Goal: Task Accomplishment & Management: Manage account settings

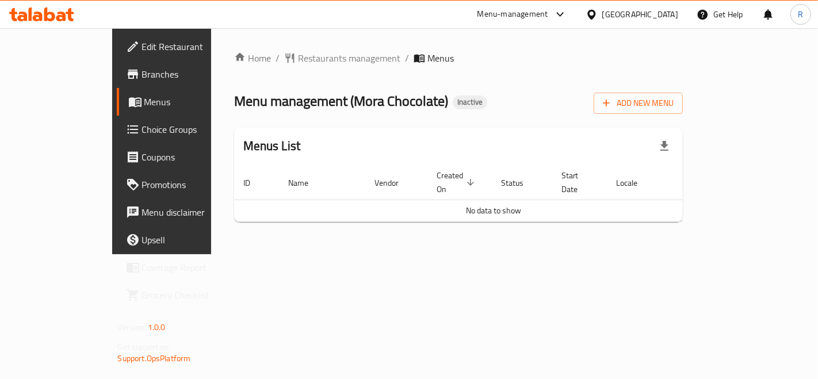
click at [673, 96] on span "Add New Menu" at bounding box center [638, 103] width 71 height 14
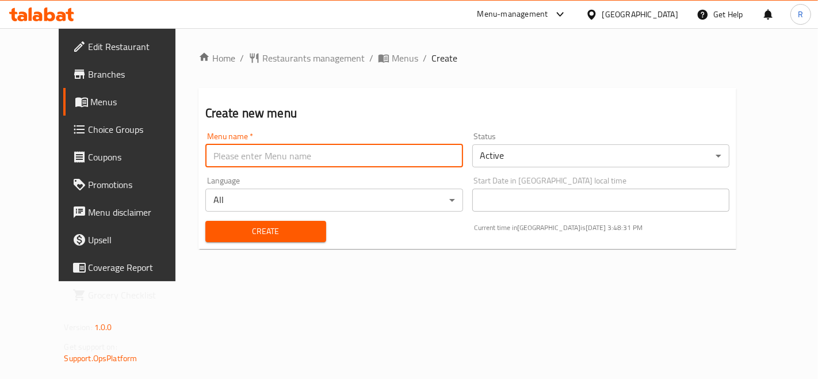
click at [205, 151] on input "text" at bounding box center [334, 155] width 258 height 23
type input "15/9"
click at [272, 229] on span "Create" at bounding box center [265, 231] width 102 height 14
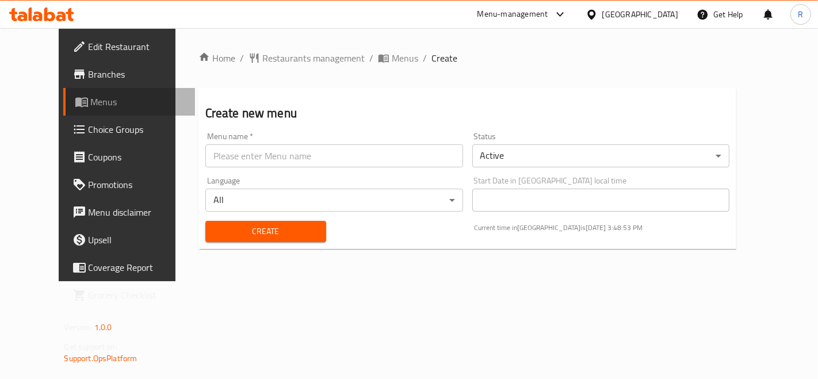
click at [91, 103] on span "Menus" at bounding box center [138, 102] width 95 height 14
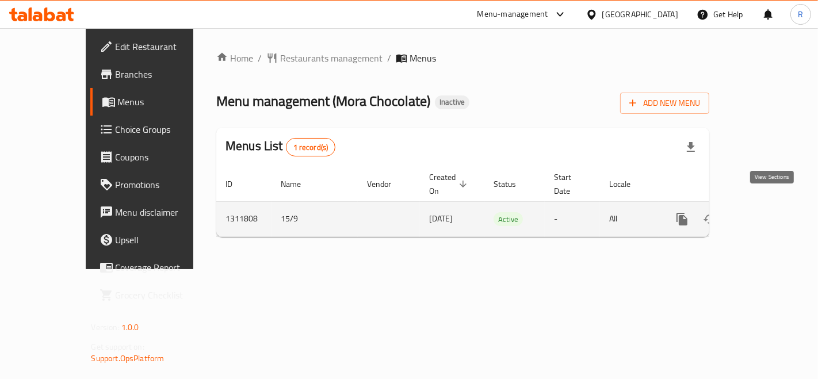
click at [769, 214] on icon "enhanced table" at bounding box center [765, 219] width 10 height 10
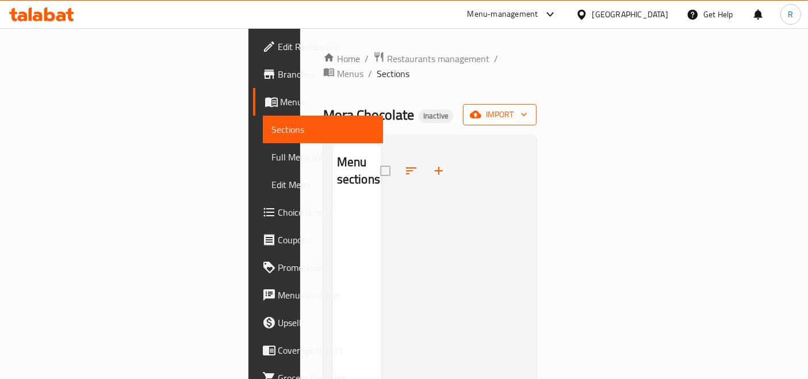
click at [527, 108] on span "import" at bounding box center [499, 115] width 55 height 14
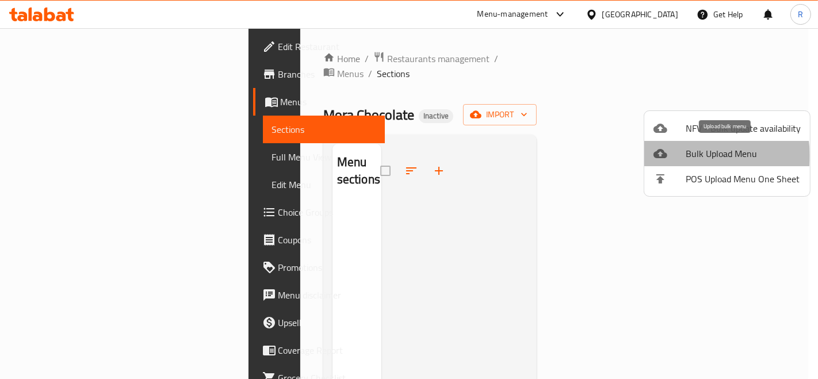
click at [696, 156] on span "Bulk Upload Menu" at bounding box center [742, 154] width 115 height 14
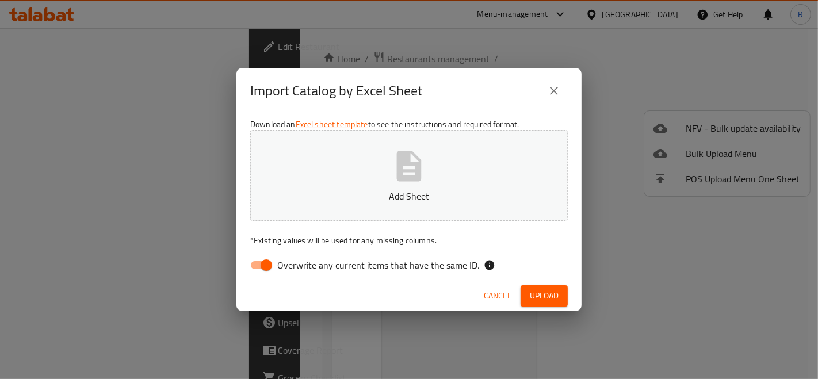
click at [255, 265] on input "Overwrite any current items that have the same ID." at bounding box center [266, 265] width 66 height 22
checkbox input "false"
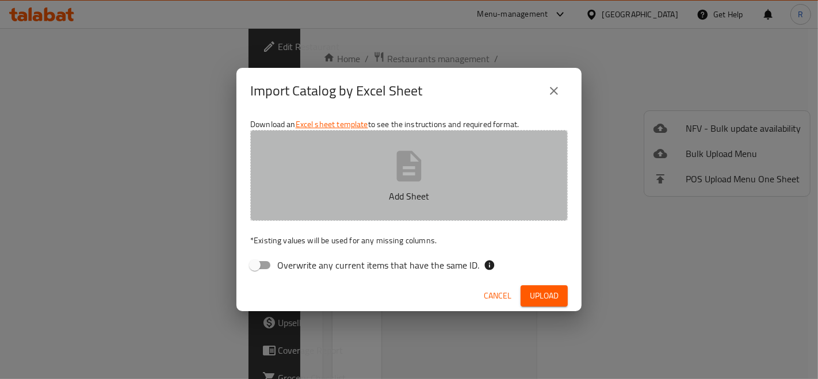
click at [405, 160] on icon "button" at bounding box center [409, 166] width 25 height 30
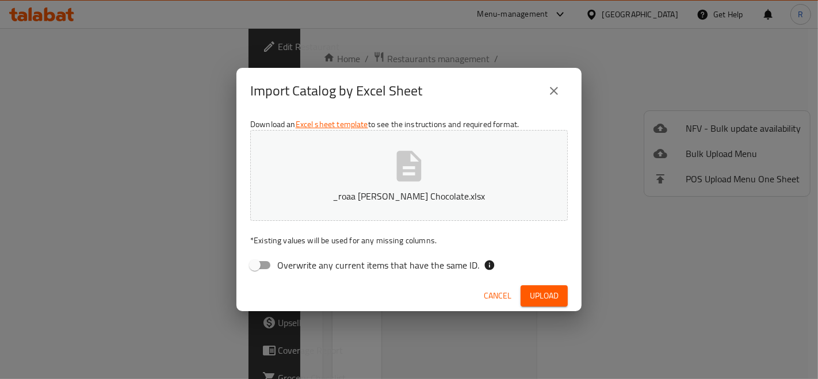
click at [532, 293] on span "Upload" at bounding box center [544, 296] width 29 height 14
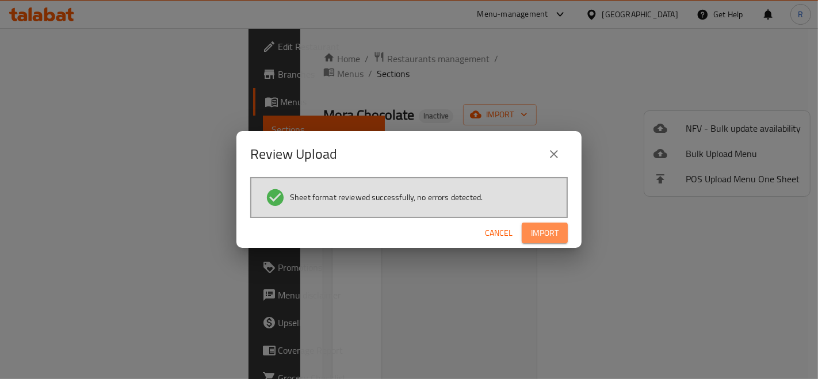
click at [540, 232] on span "Import" at bounding box center [545, 233] width 28 height 14
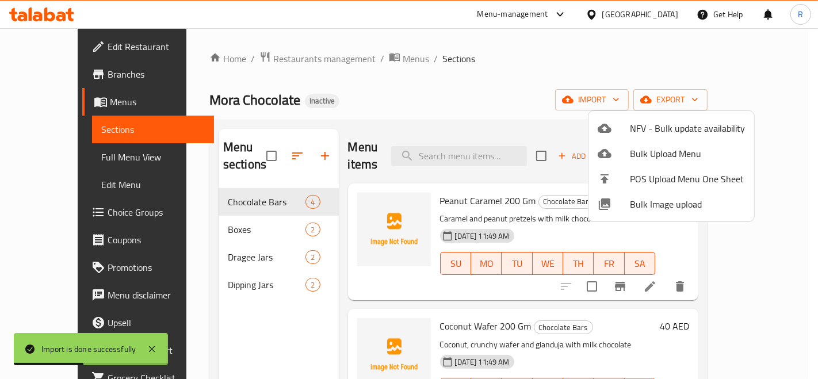
click at [532, 70] on div at bounding box center [409, 189] width 818 height 379
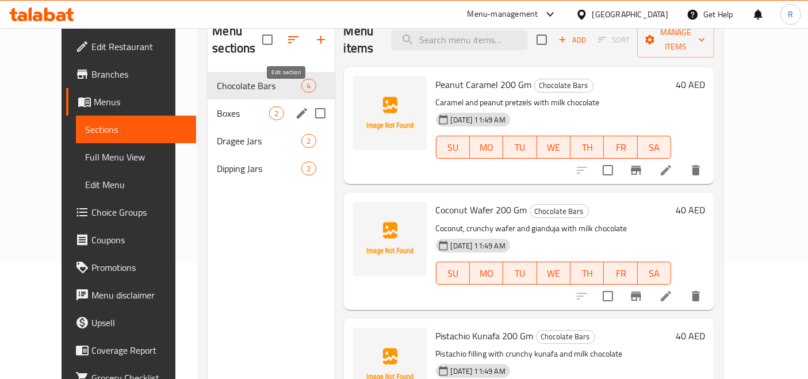
scroll to position [97, 0]
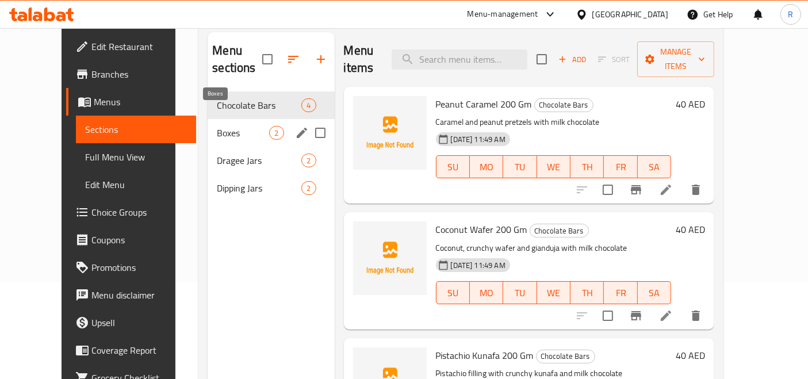
click at [217, 126] on span "Boxes" at bounding box center [243, 133] width 52 height 14
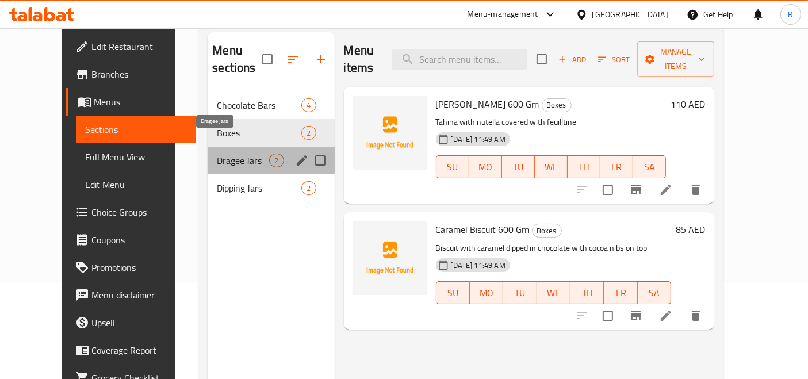
click at [217, 154] on span "Dragee Jars" at bounding box center [243, 161] width 52 height 14
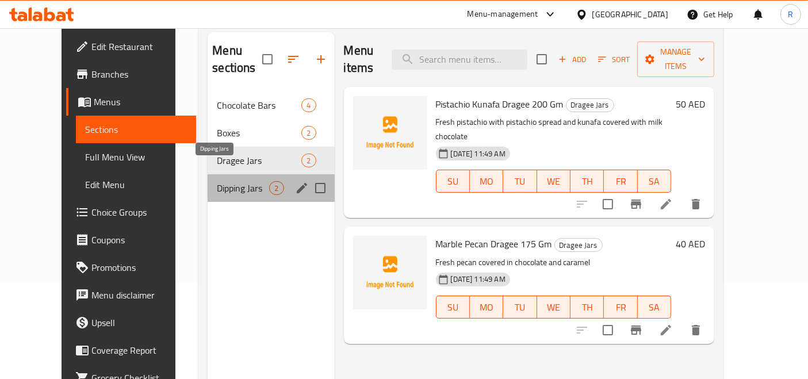
click at [217, 181] on span "Dipping Jars" at bounding box center [243, 188] width 52 height 14
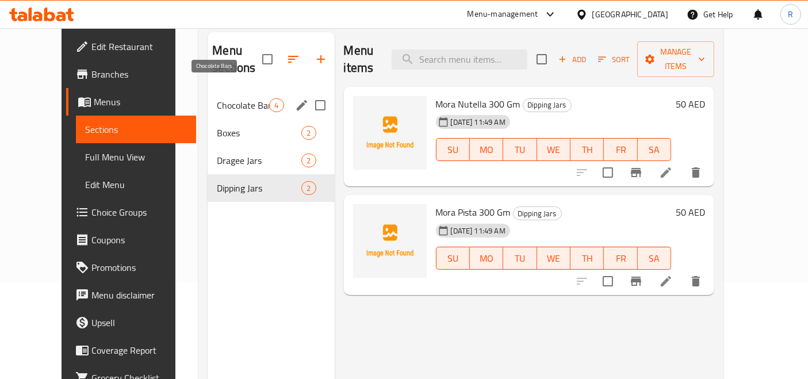
click at [228, 98] on span "Chocolate Bars" at bounding box center [243, 105] width 52 height 14
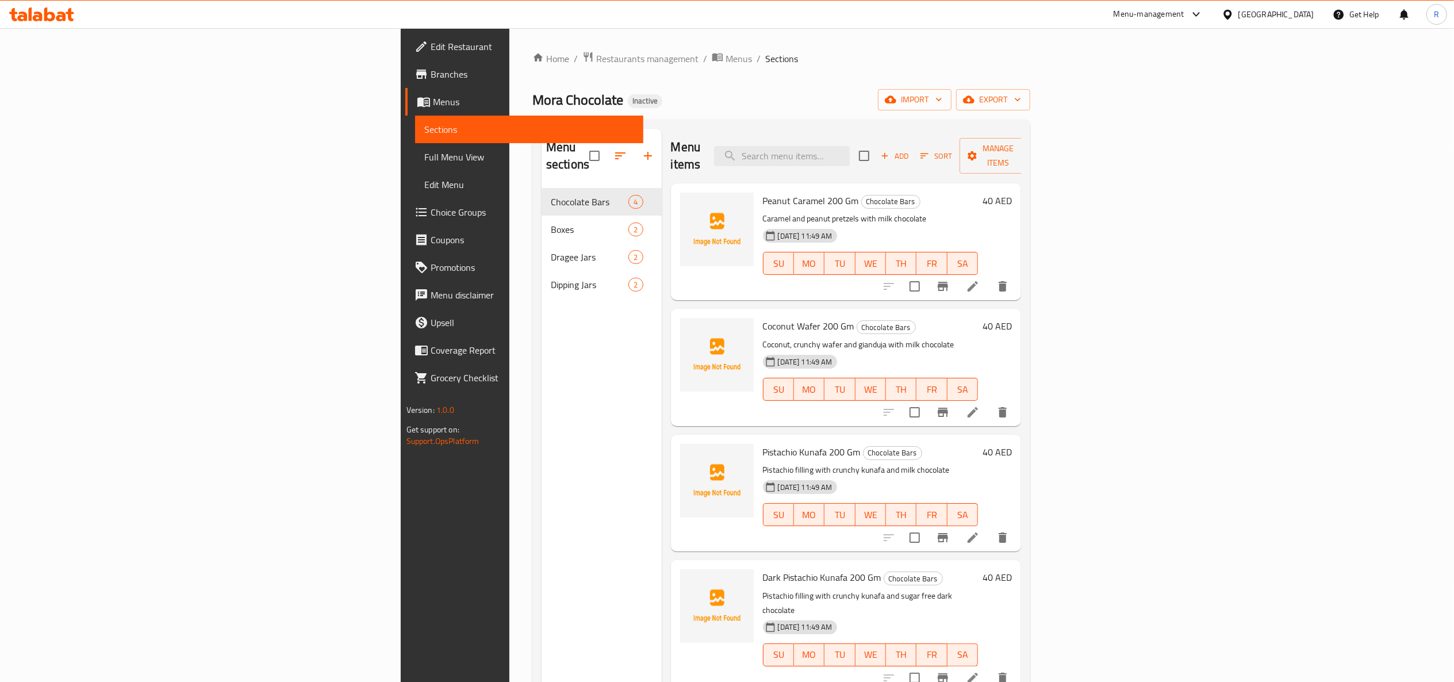
drag, startPoint x: 756, startPoint y: 1, endPoint x: 477, endPoint y: 420, distance: 503.9
click at [542, 378] on div "Menu sections Chocolate Bars 4 Boxes 2 Dragee Jars 2 Dipping Jars 2" at bounding box center [602, 470] width 120 height 682
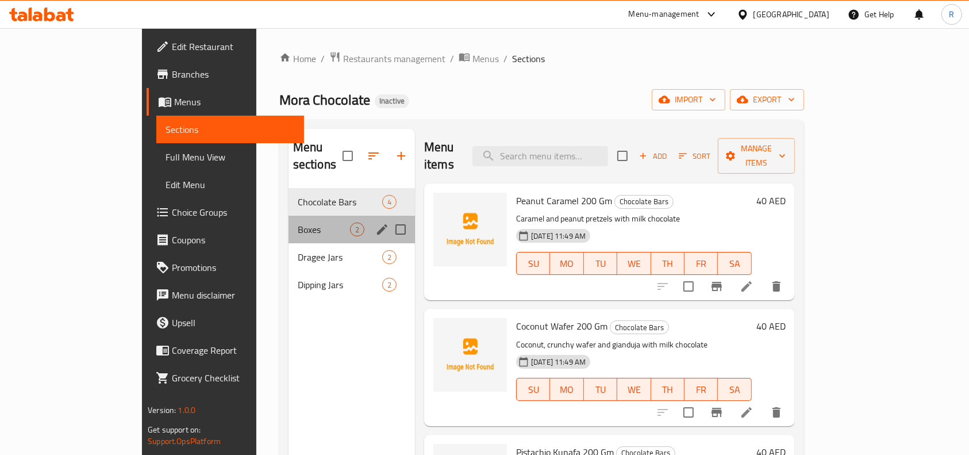
drag, startPoint x: 1318, startPoint y: 0, endPoint x: 301, endPoint y: 212, distance: 1039.0
click at [301, 223] on span "Boxes" at bounding box center [324, 230] width 52 height 14
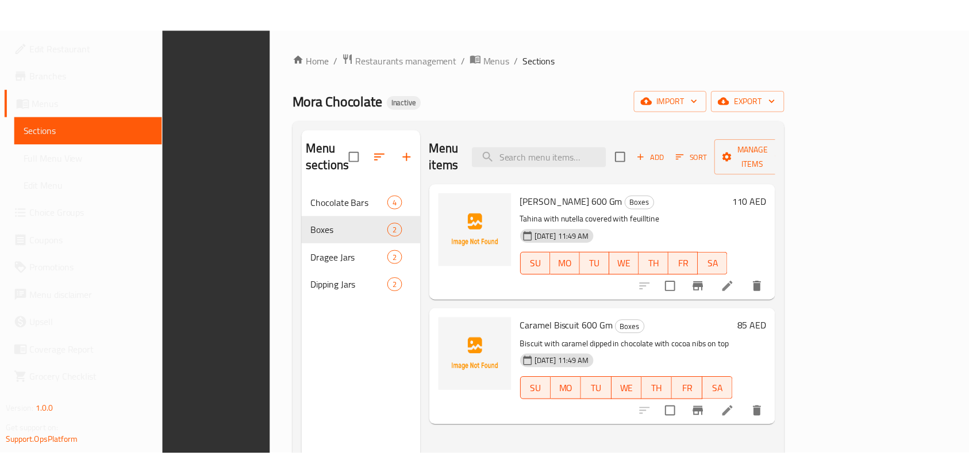
scroll to position [161, 0]
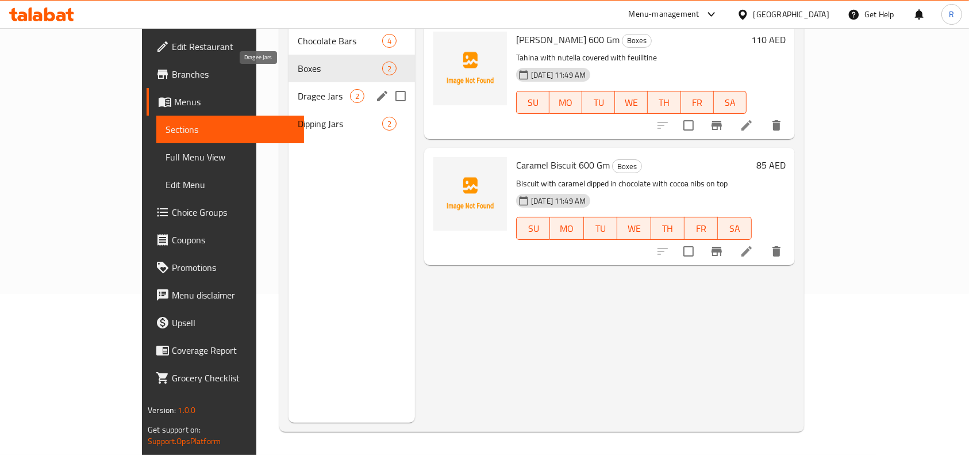
click at [298, 89] on span "Dragee Jars" at bounding box center [324, 96] width 52 height 14
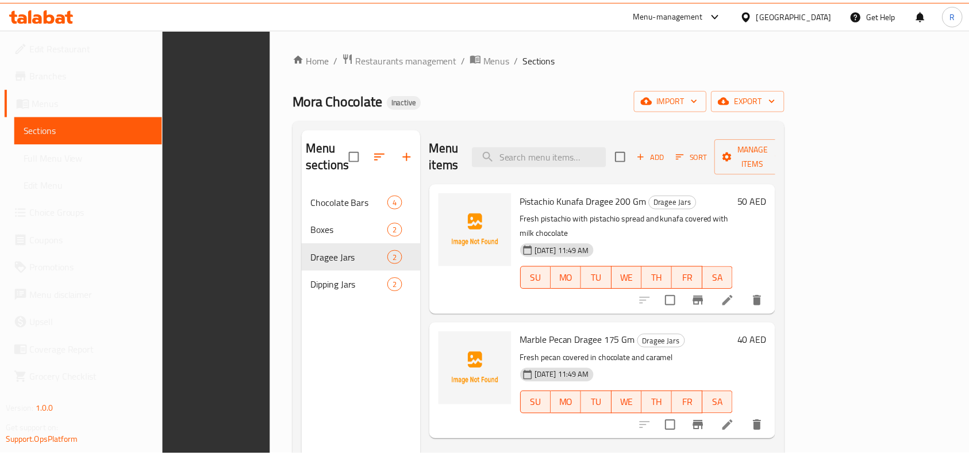
scroll to position [161, 0]
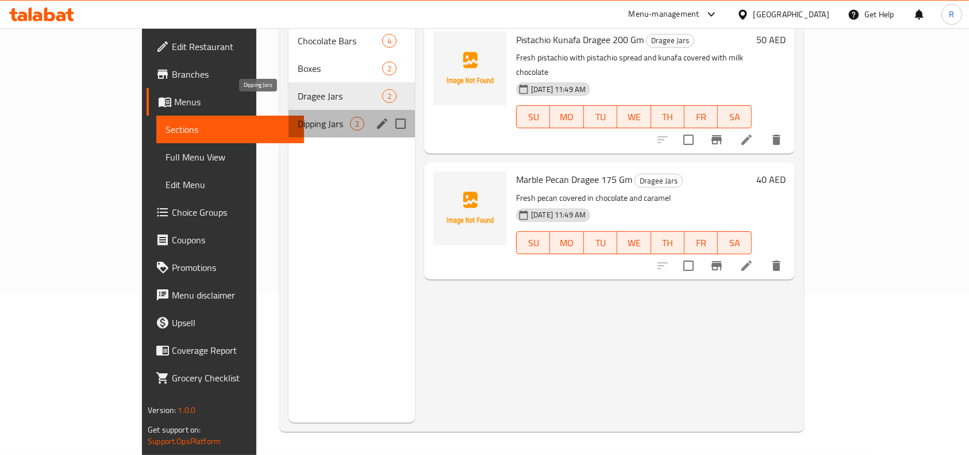
click at [298, 117] on span "Dipping Jars" at bounding box center [324, 124] width 52 height 14
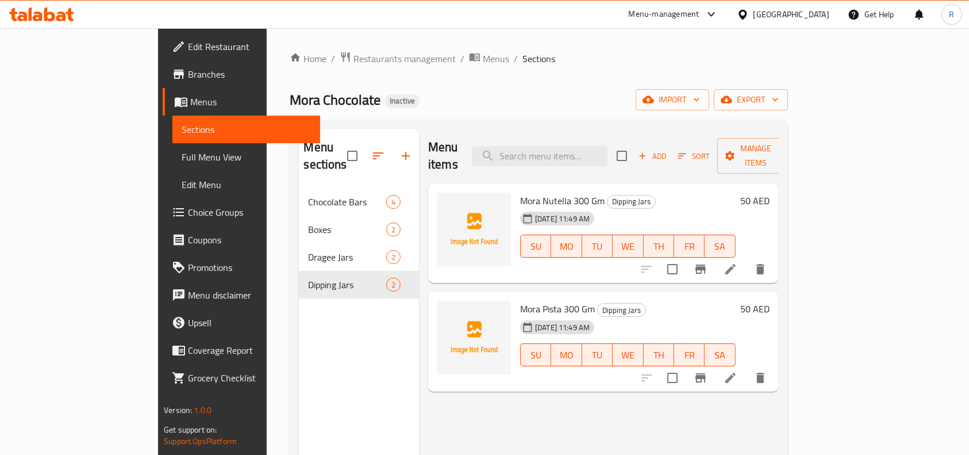
click at [182, 161] on span "Full Menu View" at bounding box center [246, 157] width 129 height 14
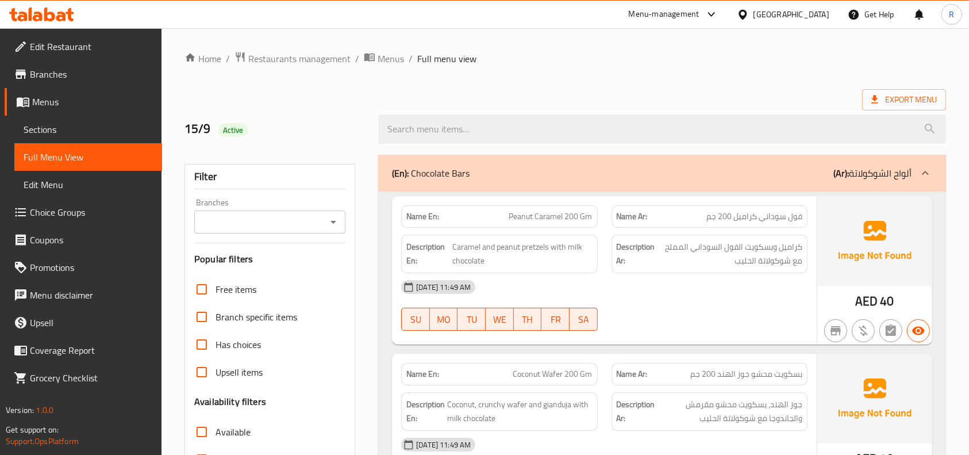
click at [608, 53] on ol "Home / Restaurants management / Menus / Full menu view" at bounding box center [566, 58] width 762 height 15
click at [73, 74] on span "Branches" at bounding box center [91, 74] width 123 height 14
